Goal: Information Seeking & Learning: Learn about a topic

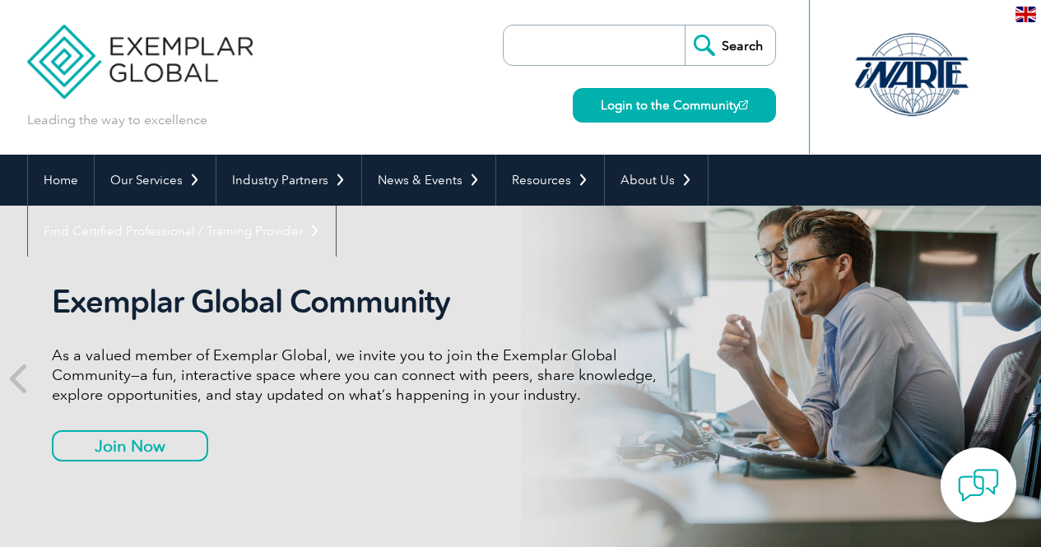
click at [619, 52] on input "search" at bounding box center [598, 46] width 173 height 40
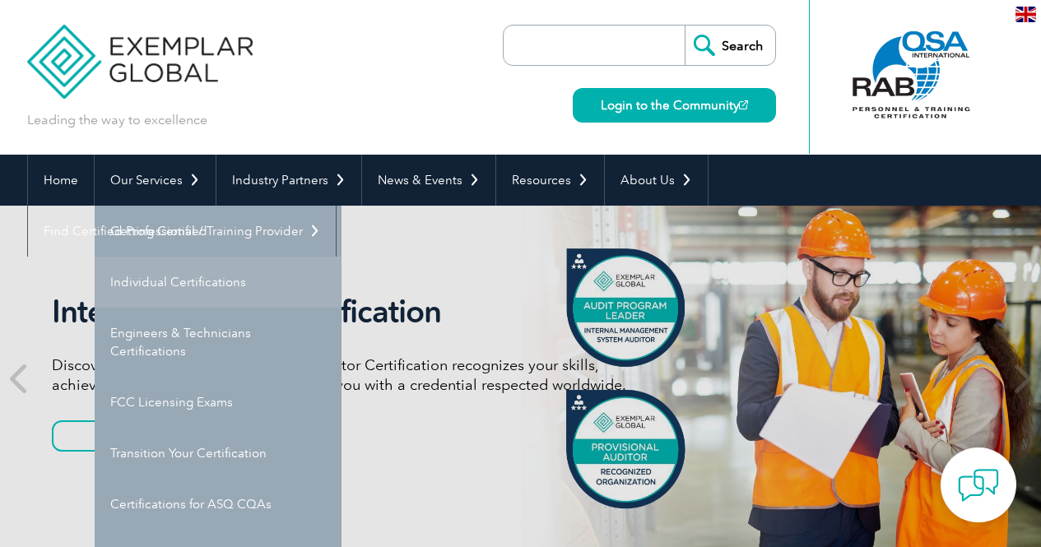
click at [193, 279] on link "Individual Certifications" at bounding box center [218, 282] width 247 height 51
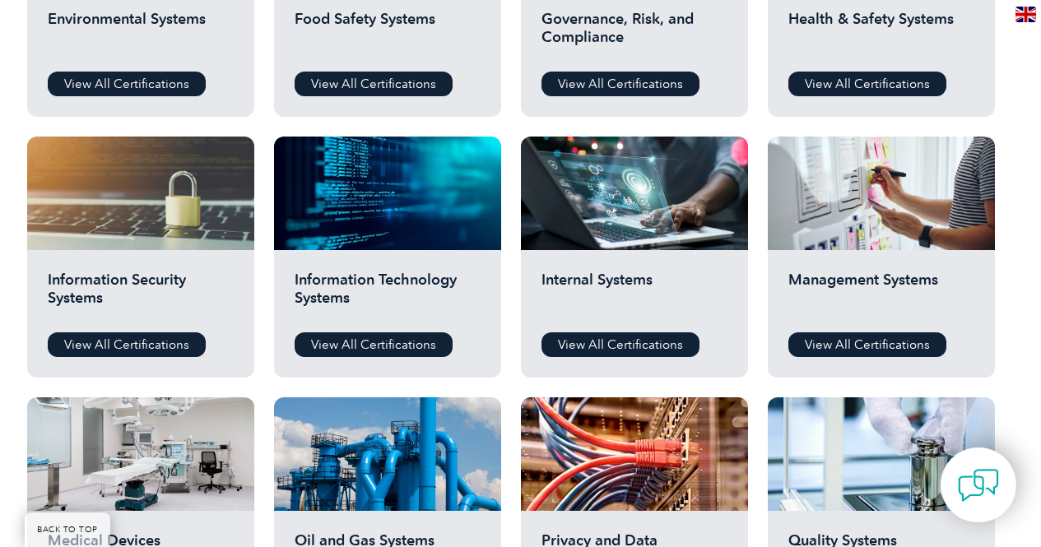
scroll to position [749, 0]
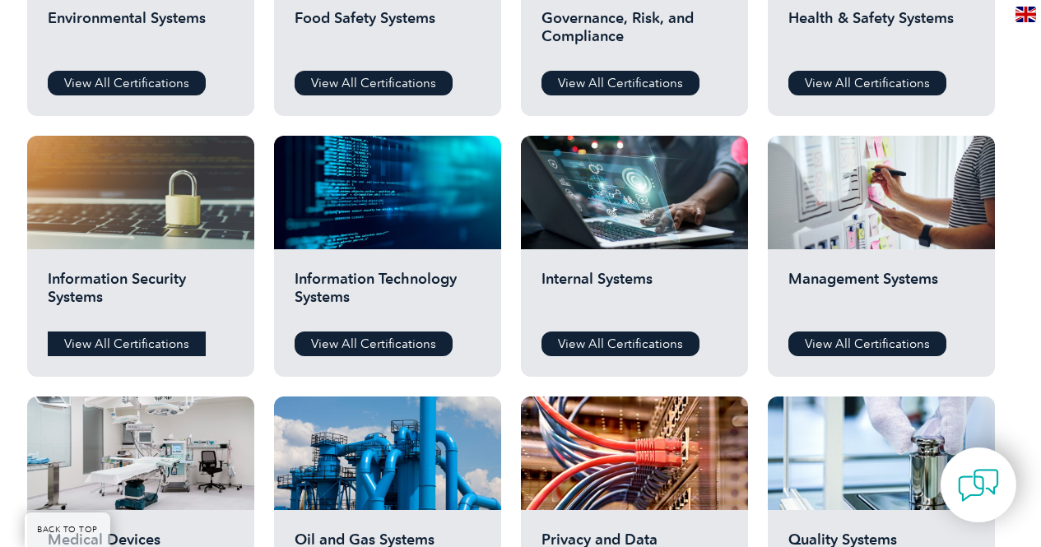
click at [139, 342] on link "View All Certifications" at bounding box center [127, 344] width 158 height 25
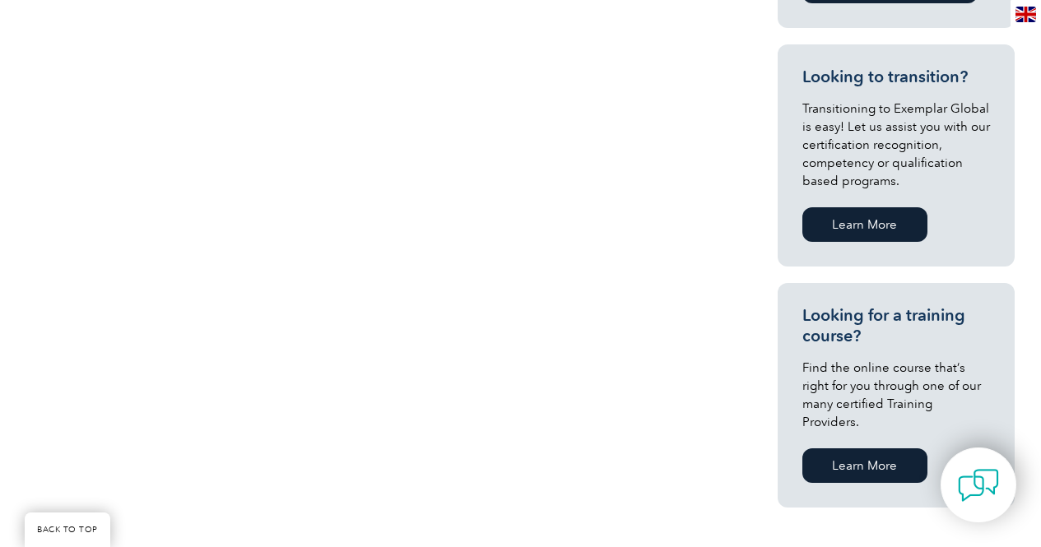
scroll to position [853, 0]
click at [878, 223] on link "Learn More" at bounding box center [864, 225] width 125 height 35
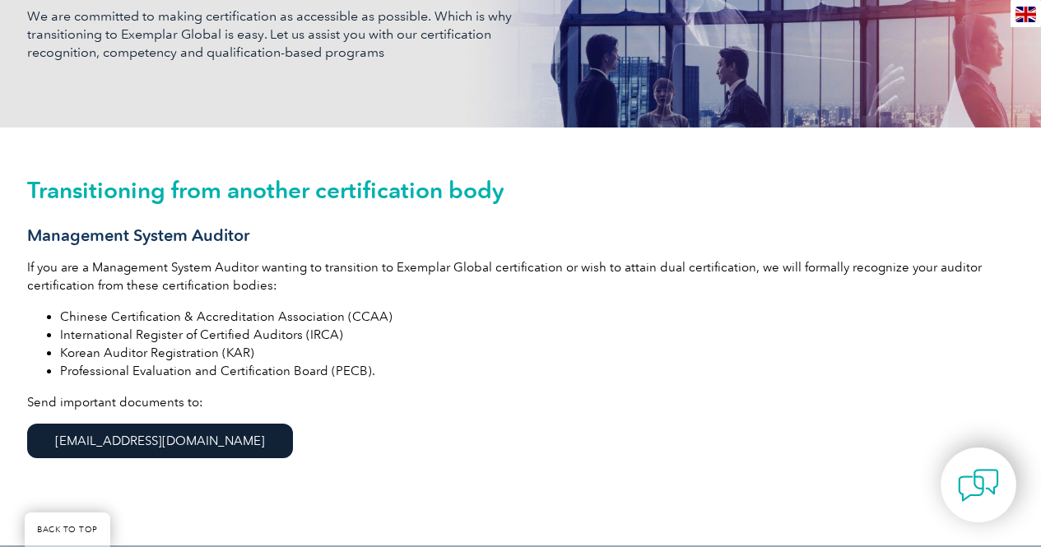
scroll to position [306, 0]
